Goal: Task Accomplishment & Management: Manage account settings

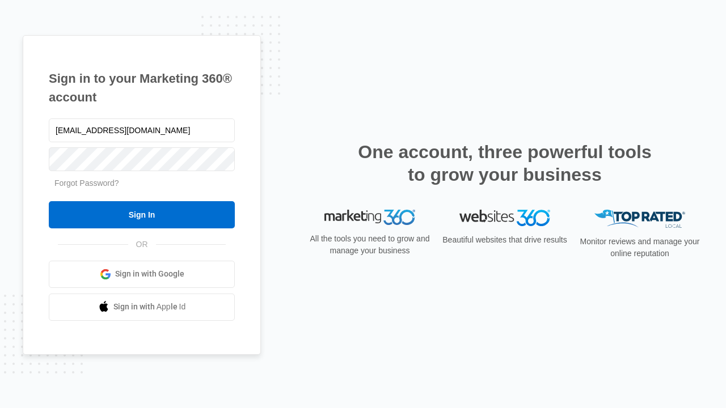
type input "[EMAIL_ADDRESS][DOMAIN_NAME]"
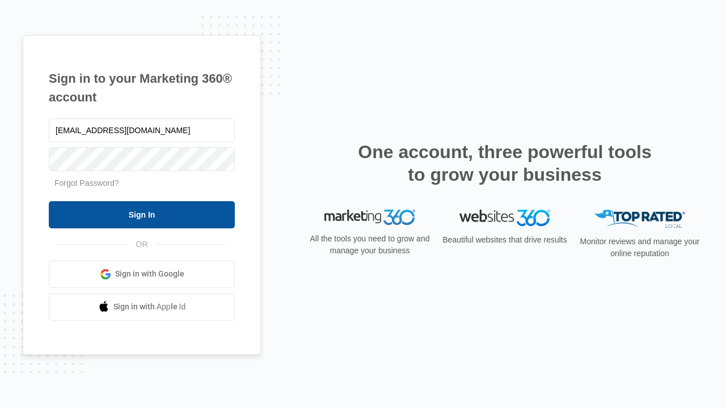
click at [142, 214] on input "Sign In" at bounding box center [142, 214] width 186 height 27
